Goal: Task Accomplishment & Management: Manage account settings

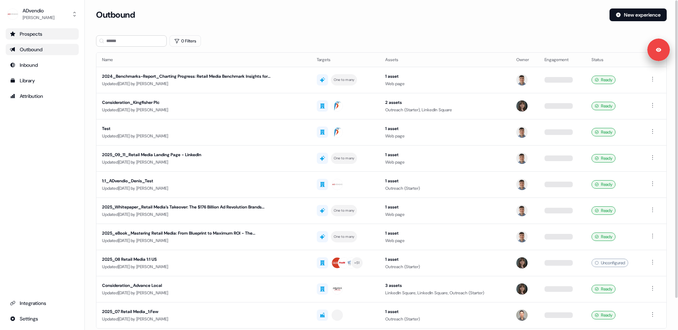
click at [40, 29] on link "Prospects" at bounding box center [42, 33] width 73 height 11
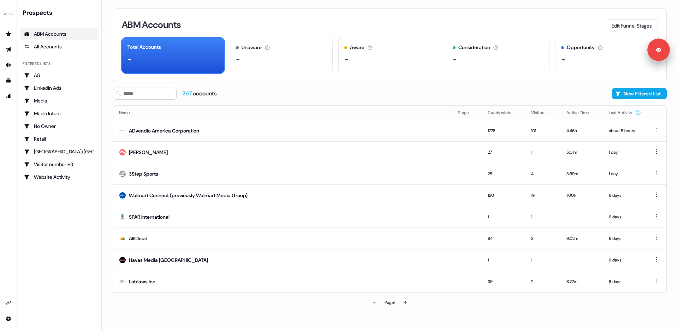
click at [558, 17] on div "ABM Accounts Edit Funnel Stages Total Accounts - Unaware The default stage all …" at bounding box center [390, 44] width 554 height 73
click at [615, 23] on button "Edit Funnel Stages" at bounding box center [632, 25] width 52 height 13
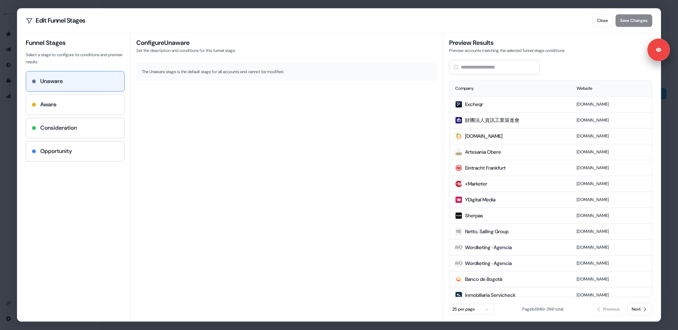
click at [70, 102] on div "Aware" at bounding box center [75, 104] width 87 height 8
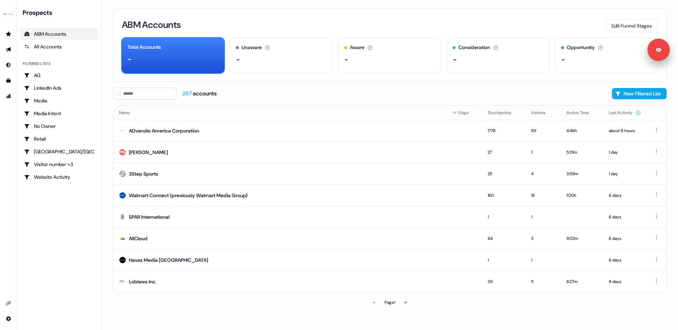
click at [291, 83] on div "ABM Accounts Edit Funnel Stages Total Accounts - Unaware The default stage all …" at bounding box center [390, 165] width 577 height 330
click at [612, 23] on button "Edit Funnel Stages" at bounding box center [632, 25] width 52 height 13
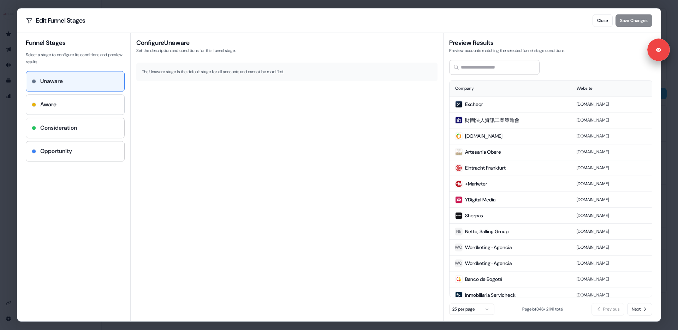
click at [73, 98] on div "Aware" at bounding box center [75, 105] width 98 height 20
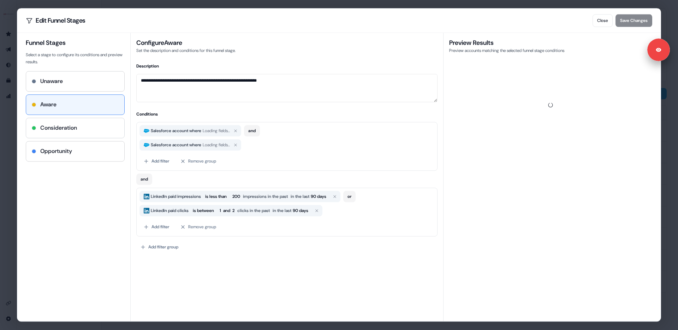
click at [63, 120] on div "Consideration" at bounding box center [75, 128] width 98 height 20
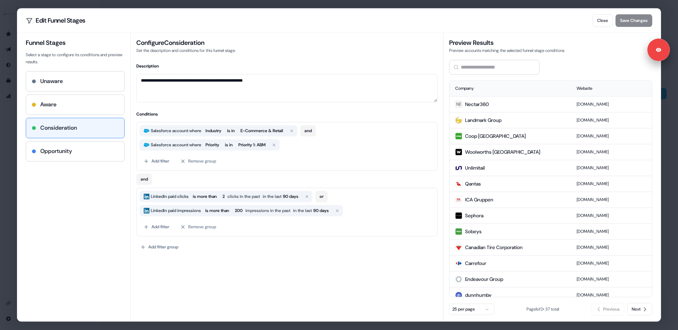
click at [75, 106] on div "Aware" at bounding box center [75, 104] width 87 height 8
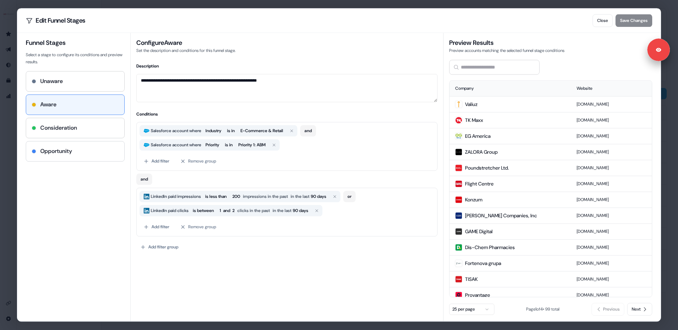
click at [65, 156] on div "Opportunity" at bounding box center [75, 151] width 98 height 20
type textarea "**********"
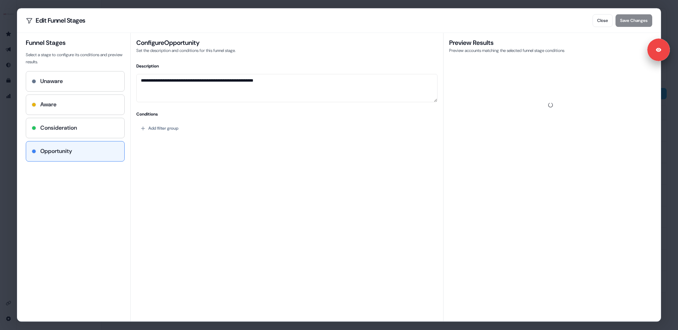
click at [158, 166] on div "**********" at bounding box center [286, 189] width 301 height 253
click at [159, 125] on button "Add filter group" at bounding box center [159, 128] width 46 height 13
click at [167, 135] on button "Add filter" at bounding box center [157, 131] width 34 height 13
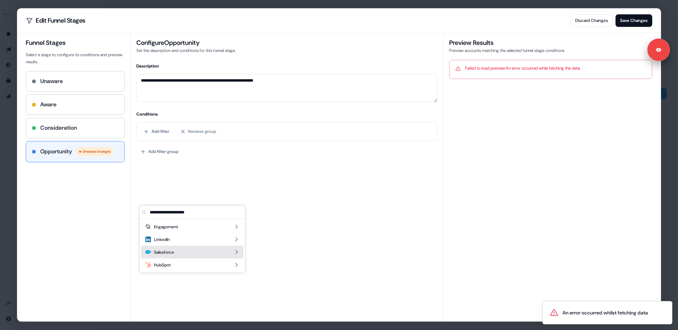
click at [173, 253] on span "Salesforce" at bounding box center [164, 252] width 20 height 7
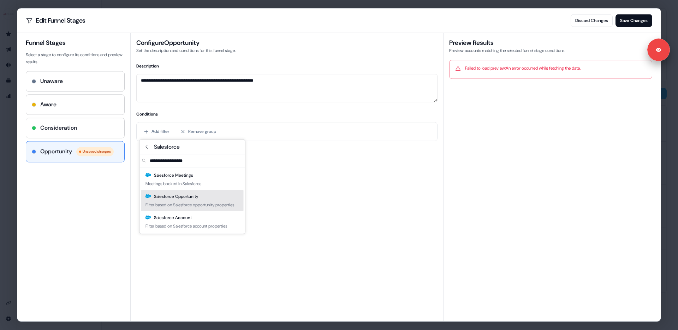
click at [166, 199] on div "Salesforce Opportunity" at bounding box center [172, 196] width 53 height 7
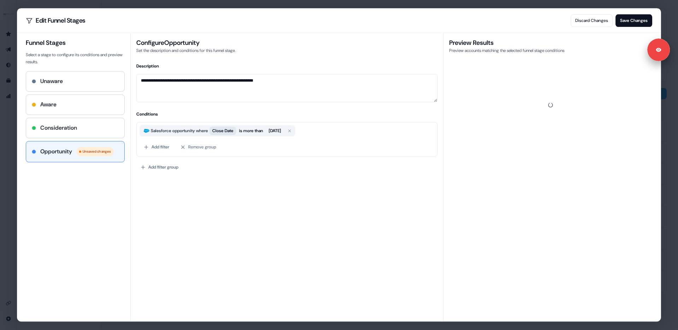
click at [230, 131] on span "Close Date" at bounding box center [222, 130] width 21 height 7
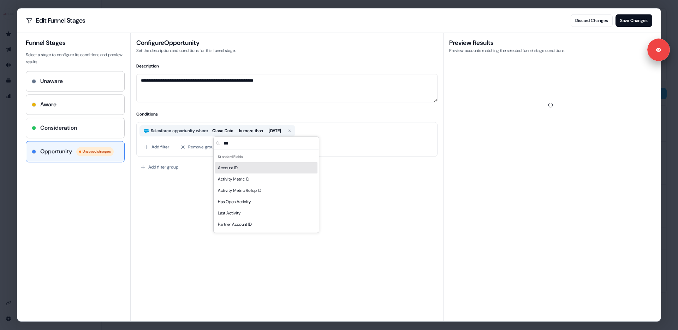
scroll to position [20, 0]
type input "******"
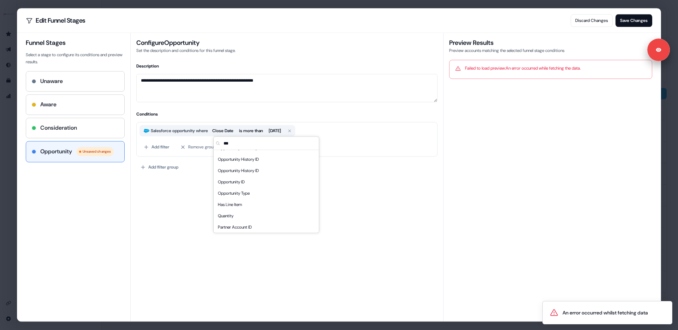
type input "****"
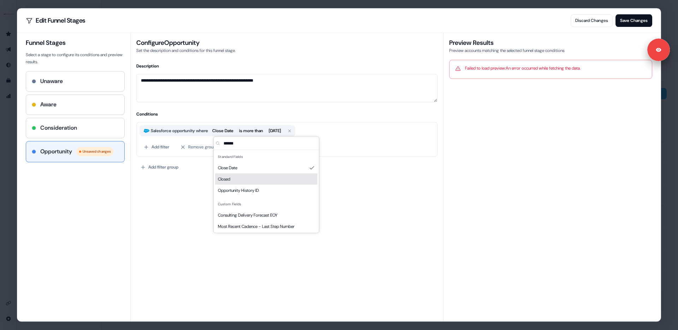
type input "******"
click at [245, 181] on div "Closed" at bounding box center [266, 178] width 102 height 11
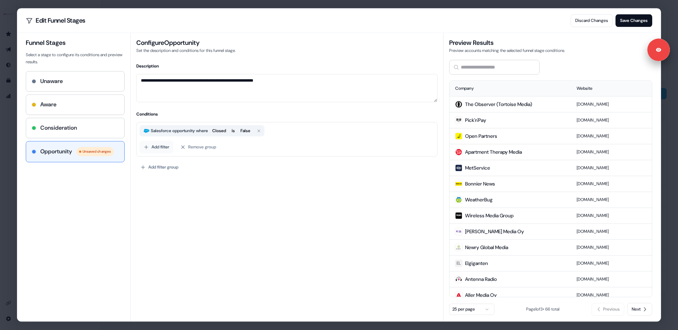
click at [165, 146] on button "Add filter" at bounding box center [157, 147] width 34 height 13
click at [165, 202] on span "Salesforce" at bounding box center [164, 201] width 20 height 7
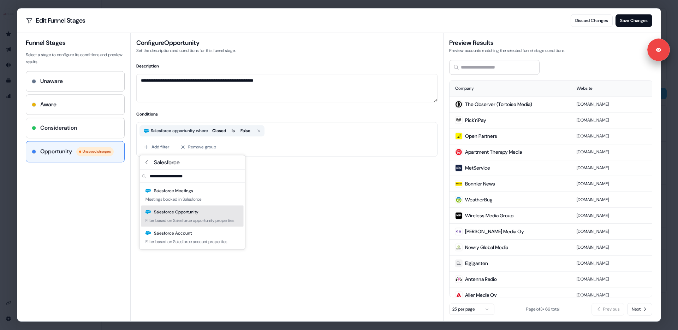
click at [181, 212] on div "Salesforce Opportunity" at bounding box center [172, 211] width 53 height 7
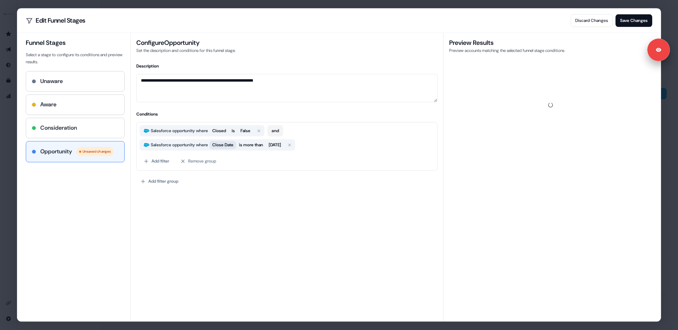
click at [231, 146] on span "Close Date" at bounding box center [222, 144] width 21 height 7
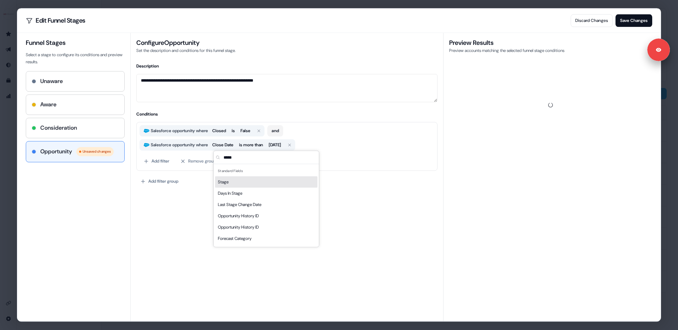
type input "*****"
click at [247, 181] on div "Stage" at bounding box center [266, 181] width 102 height 11
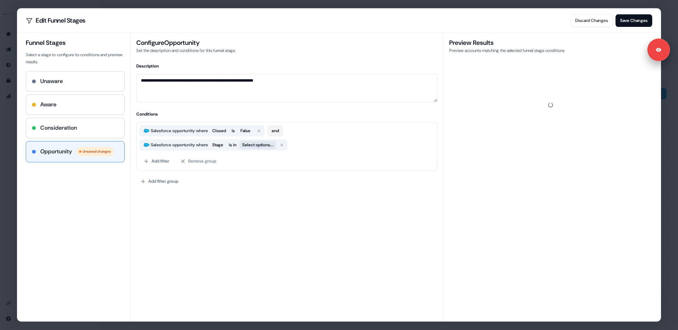
click at [258, 145] on button "Select options..." at bounding box center [258, 145] width 37 height 8
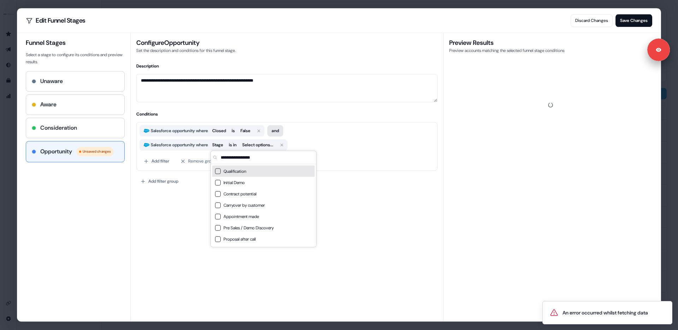
click at [283, 129] on button "and" at bounding box center [275, 130] width 16 height 11
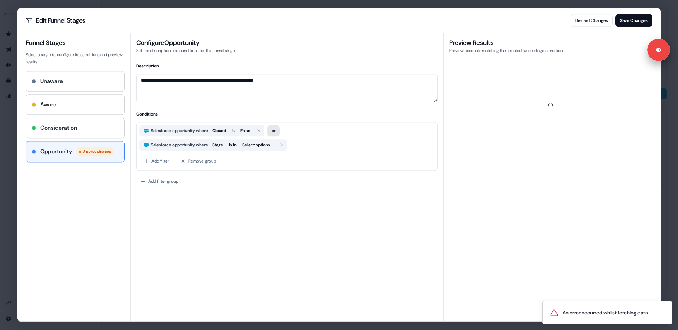
click at [280, 130] on button "or" at bounding box center [273, 130] width 12 height 11
click at [280, 130] on button "and" at bounding box center [275, 130] width 16 height 11
click at [266, 144] on button "Select options..." at bounding box center [258, 145] width 37 height 8
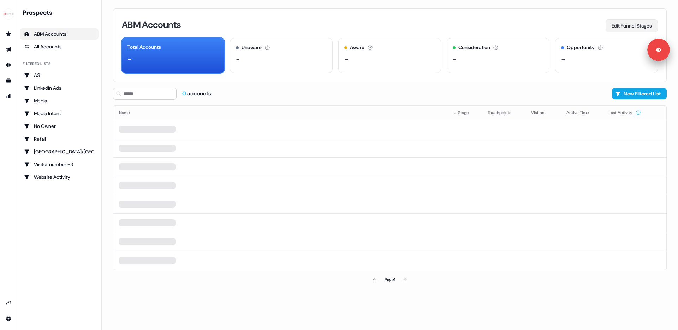
click at [626, 28] on button "Edit Funnel Stages" at bounding box center [632, 25] width 52 height 13
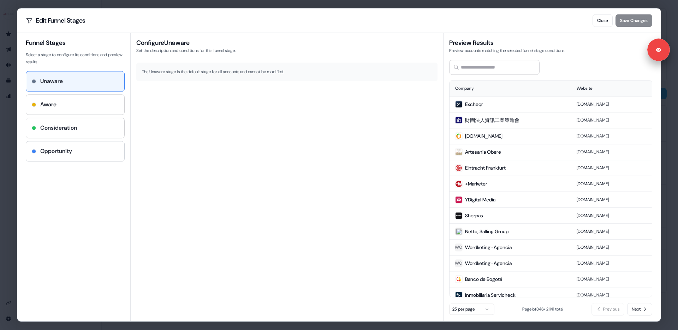
click at [67, 154] on h4 "Opportunity" at bounding box center [56, 151] width 32 height 8
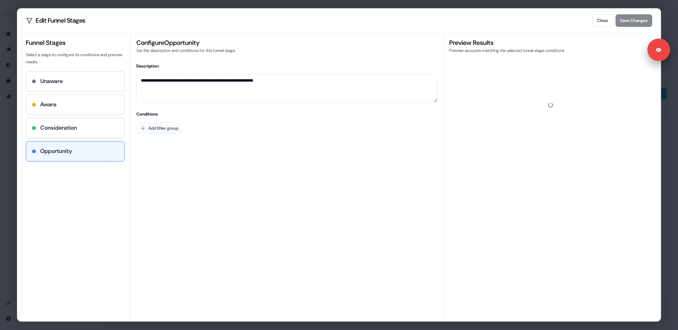
click at [153, 124] on button "Add filter group" at bounding box center [159, 128] width 46 height 13
click at [158, 132] on button "Add filter" at bounding box center [157, 131] width 34 height 13
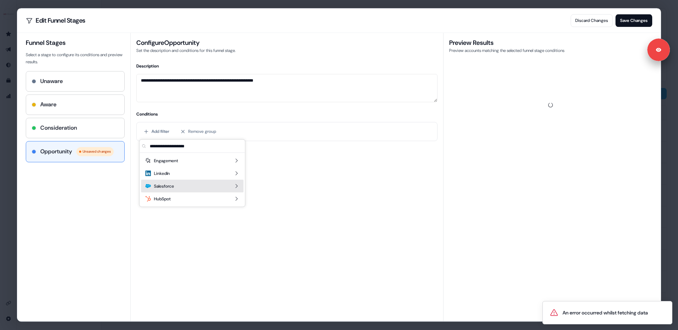
click at [165, 187] on span "Salesforce" at bounding box center [164, 186] width 20 height 7
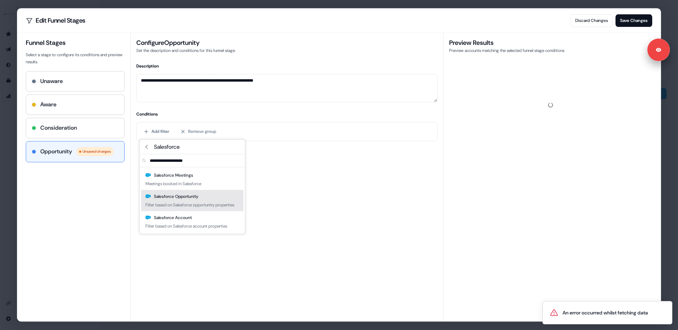
click at [170, 195] on div "Salesforce Opportunity" at bounding box center [172, 196] width 53 height 7
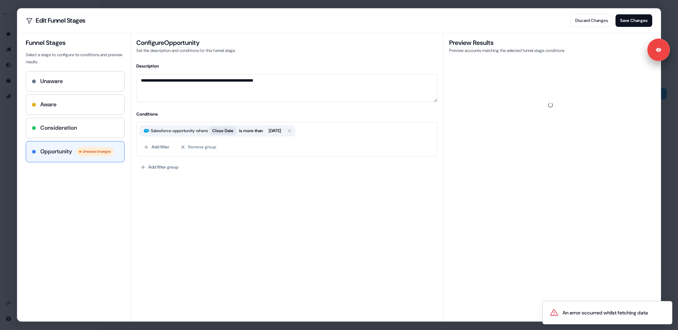
click at [228, 130] on span "Close Date" at bounding box center [222, 130] width 21 height 7
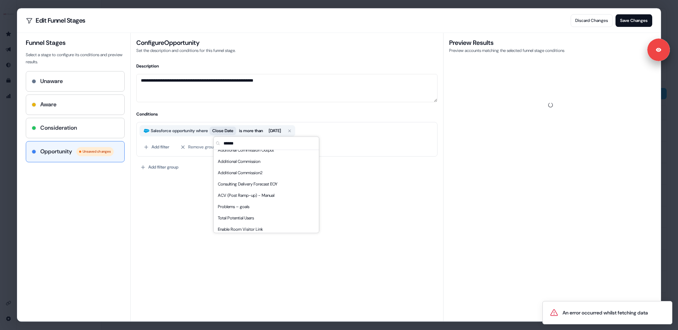
scroll to position [12, 0]
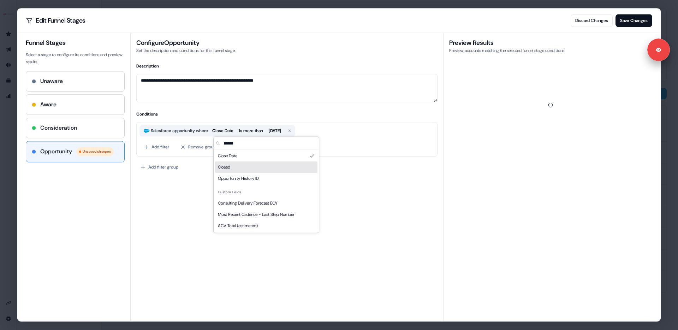
type input "******"
click at [228, 167] on span "Closed" at bounding box center [224, 167] width 12 height 7
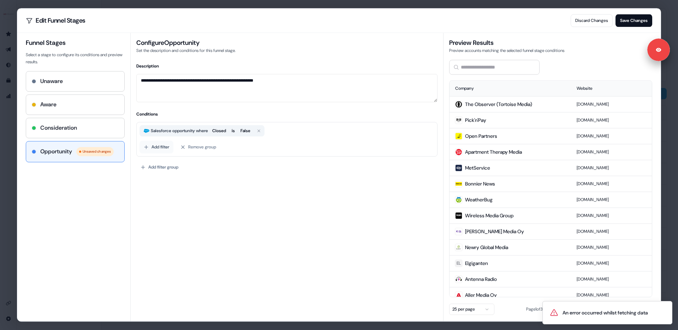
click at [168, 147] on button "Add filter" at bounding box center [157, 147] width 34 height 13
click at [169, 203] on span "Salesforce" at bounding box center [164, 201] width 20 height 7
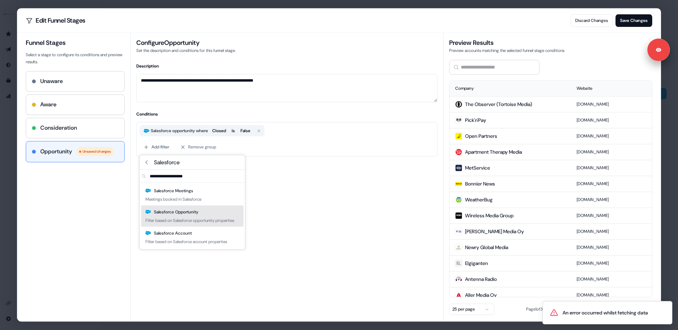
click at [183, 213] on div "Salesforce Opportunity" at bounding box center [172, 211] width 53 height 7
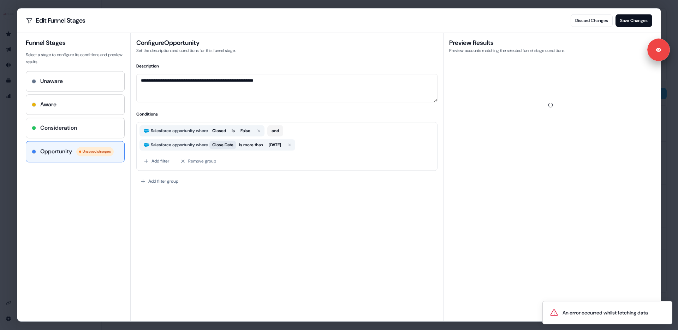
click at [230, 145] on span "Close Date" at bounding box center [222, 144] width 21 height 7
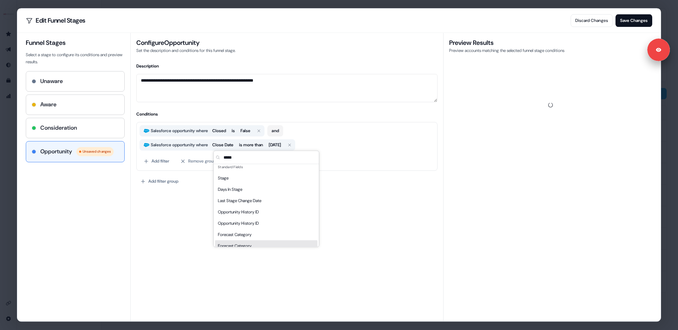
scroll to position [0, 0]
type input "*****"
click at [235, 181] on div "Stage" at bounding box center [266, 181] width 102 height 11
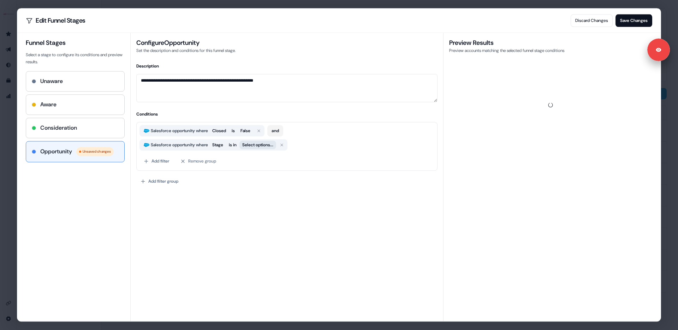
click at [261, 145] on button "Select options..." at bounding box center [258, 145] width 37 height 8
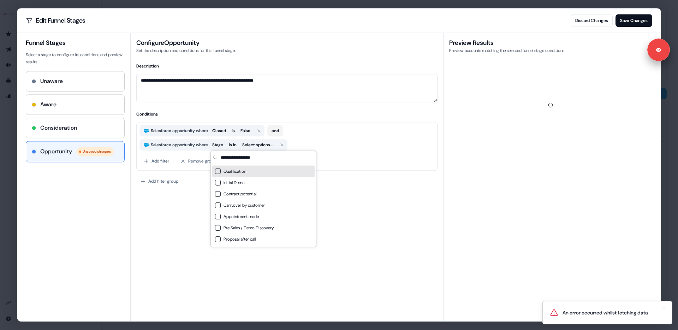
drag, startPoint x: 558, startPoint y: 306, endPoint x: 676, endPoint y: 307, distance: 118.3
click at [673, 307] on li "An error occurred whilst fetching data" at bounding box center [608, 312] width 130 height 23
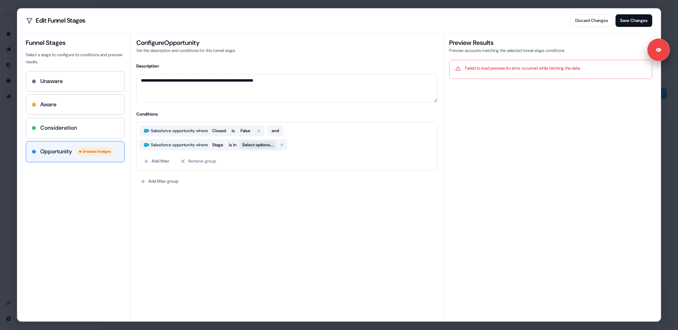
click at [265, 147] on button "Select options..." at bounding box center [258, 145] width 37 height 8
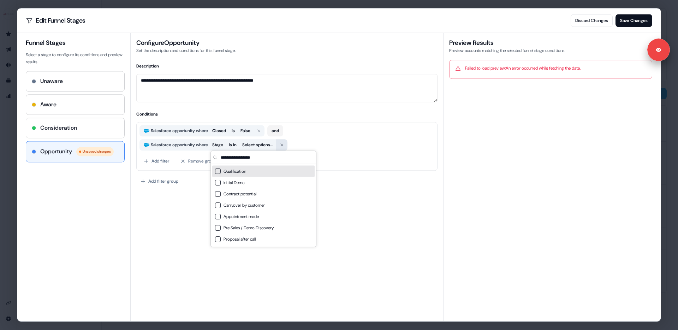
click at [288, 143] on button "button" at bounding box center [281, 144] width 11 height 11
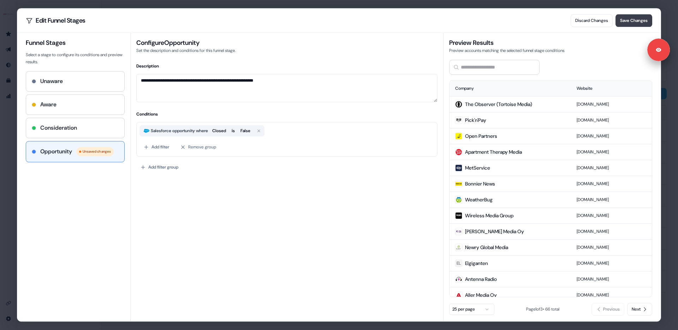
click at [621, 18] on button "Save Changes" at bounding box center [634, 20] width 37 height 13
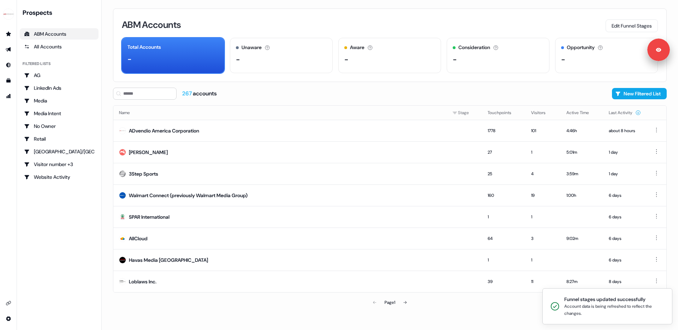
click at [409, 84] on div "ABM Accounts Edit Funnel Stages Total Accounts - Unaware The default stage all …" at bounding box center [390, 165] width 577 height 330
click at [403, 90] on div "267 accounts New Filtered List" at bounding box center [390, 94] width 554 height 12
click at [606, 23] on button "Edit Funnel Stages" at bounding box center [632, 25] width 52 height 13
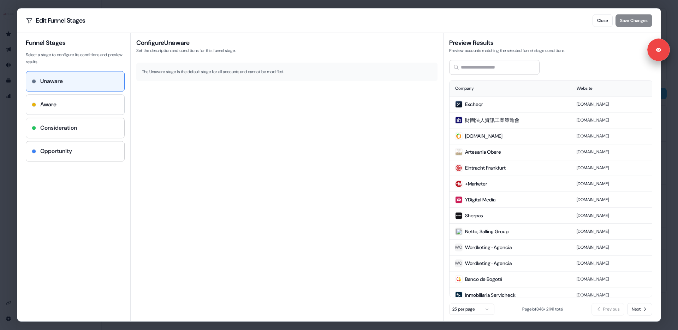
click at [60, 108] on div "Aware" at bounding box center [75, 104] width 87 height 8
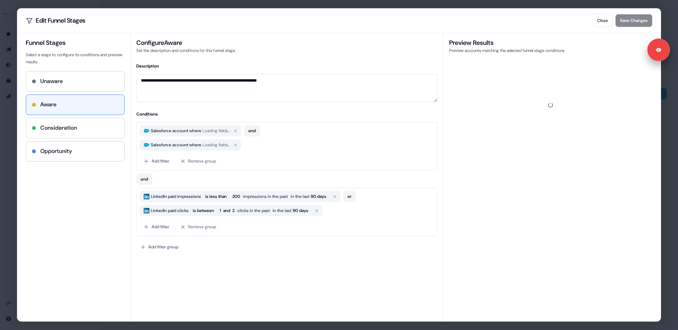
click at [58, 119] on div "Consideration" at bounding box center [75, 128] width 98 height 20
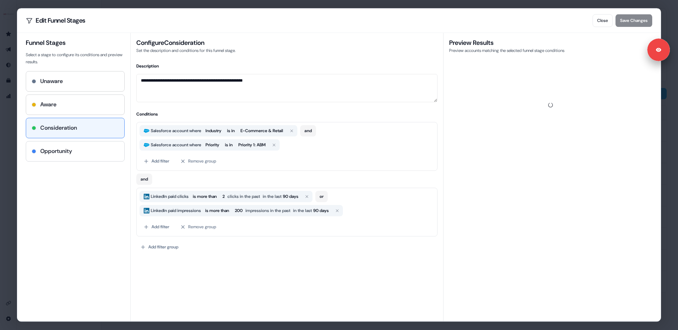
click at [57, 146] on div "Opportunity" at bounding box center [75, 151] width 98 height 20
type textarea "**********"
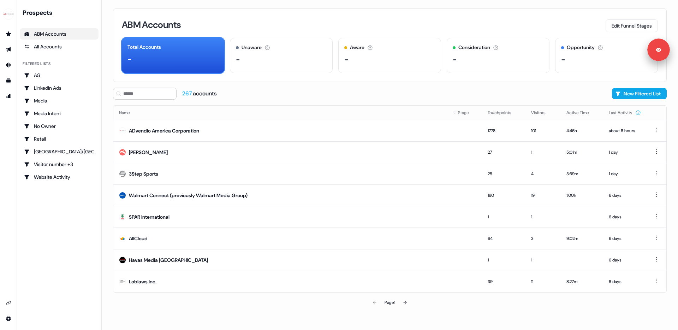
click at [253, 79] on div "ABM Accounts Edit Funnel Stages Total Accounts - Unaware The default stage all …" at bounding box center [390, 44] width 554 height 73
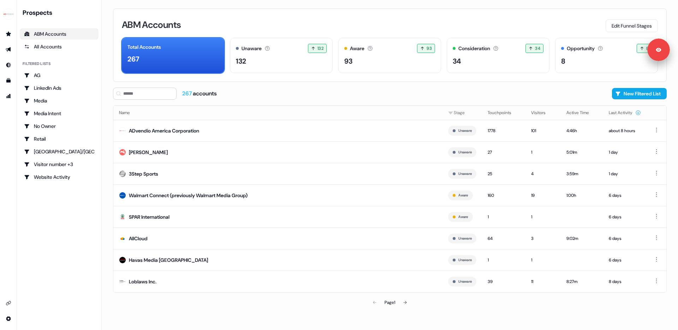
click at [283, 88] on div "267 accounts New Filtered List" at bounding box center [390, 94] width 554 height 12
